Goal: Information Seeking & Learning: Learn about a topic

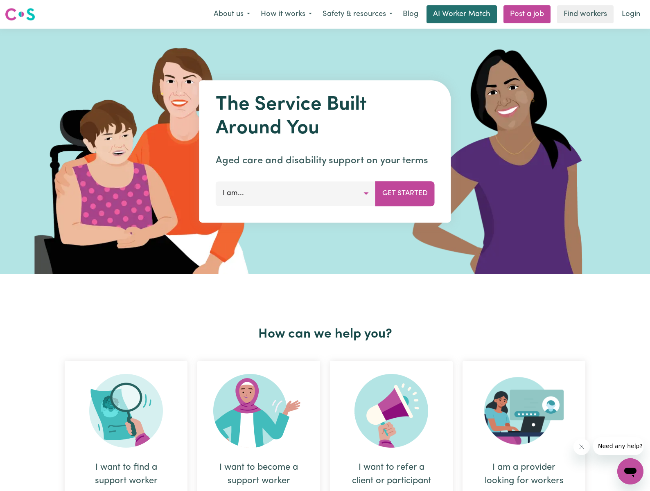
click at [471, 17] on link "AI Worker Match" at bounding box center [462, 14] width 70 height 18
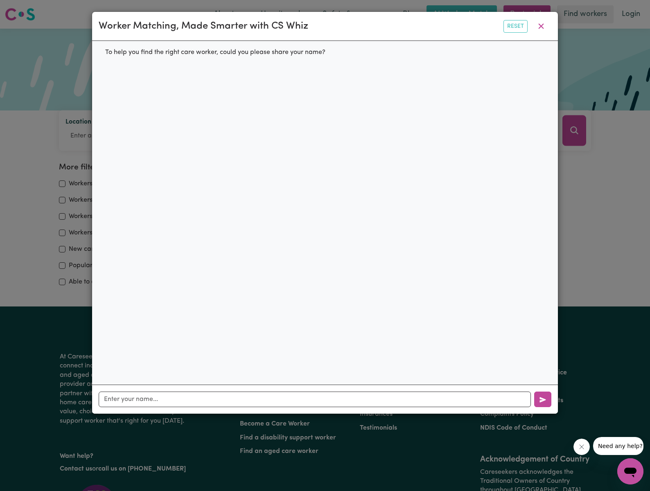
click at [213, 53] on div "To help you find the right care worker, could you please share your name?" at bounding box center [215, 52] width 233 height 23
click at [541, 27] on icon "button" at bounding box center [542, 26] width 10 height 10
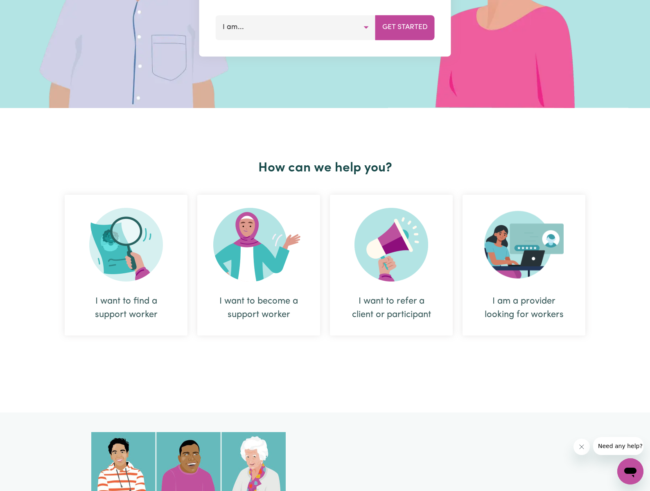
scroll to position [168, 0]
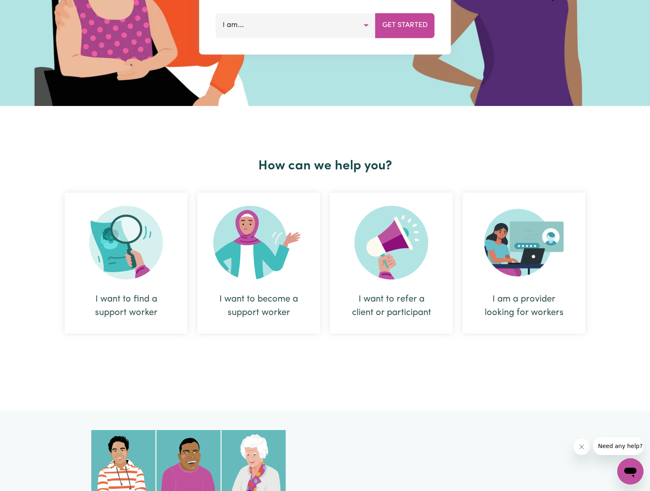
click at [259, 297] on div "I want to become a support worker" at bounding box center [259, 306] width 84 height 27
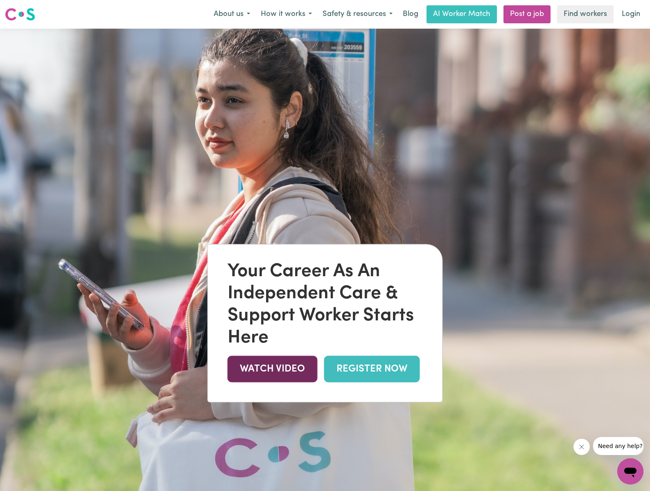
click at [266, 361] on link "WATCH VIDEO" at bounding box center [273, 369] width 90 height 27
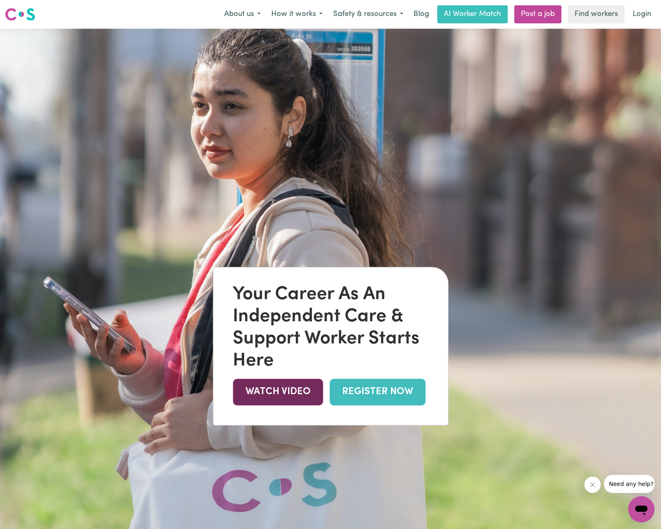
click at [277, 383] on link "WATCH VIDEO" at bounding box center [278, 391] width 90 height 27
